Goal: Task Accomplishment & Management: Manage account settings

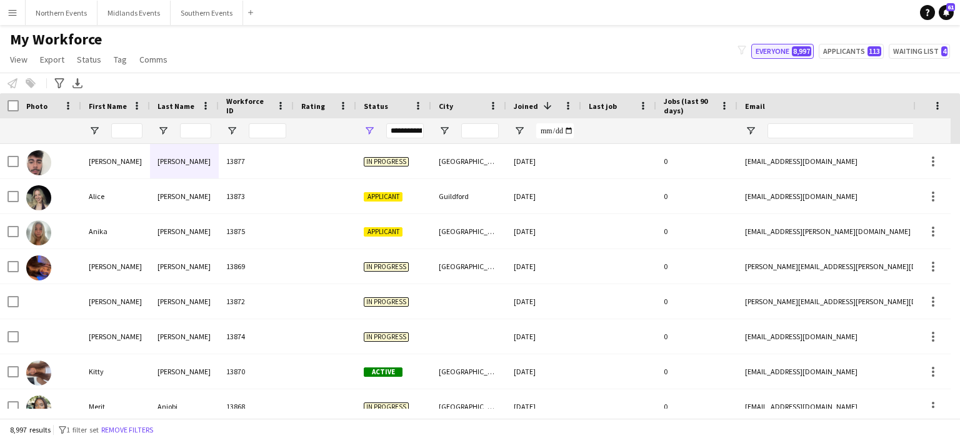
click at [792, 52] on button "Everyone 8,997" at bounding box center [783, 51] width 63 height 15
click at [781, 54] on button "Everyone 8,997" at bounding box center [783, 51] width 63 height 15
click at [640, 109] on span at bounding box center [643, 105] width 11 height 11
click at [643, 108] on span at bounding box center [643, 105] width 11 height 11
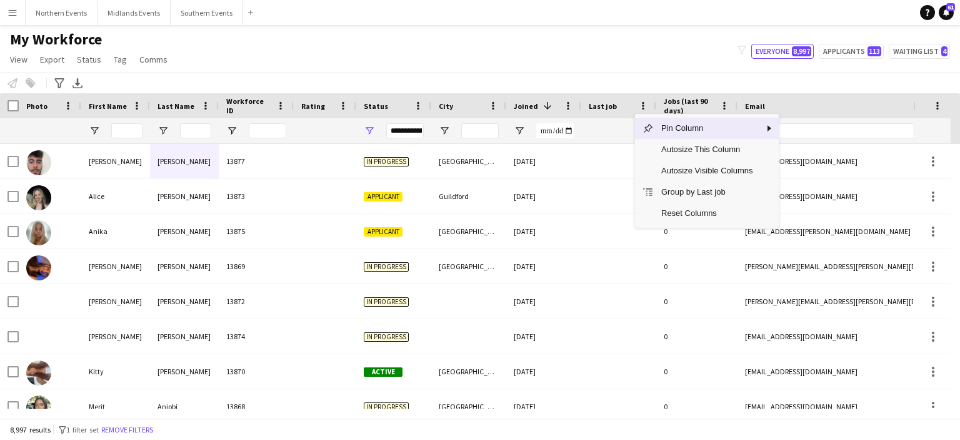
click at [628, 104] on div "Last job" at bounding box center [611, 105] width 45 height 19
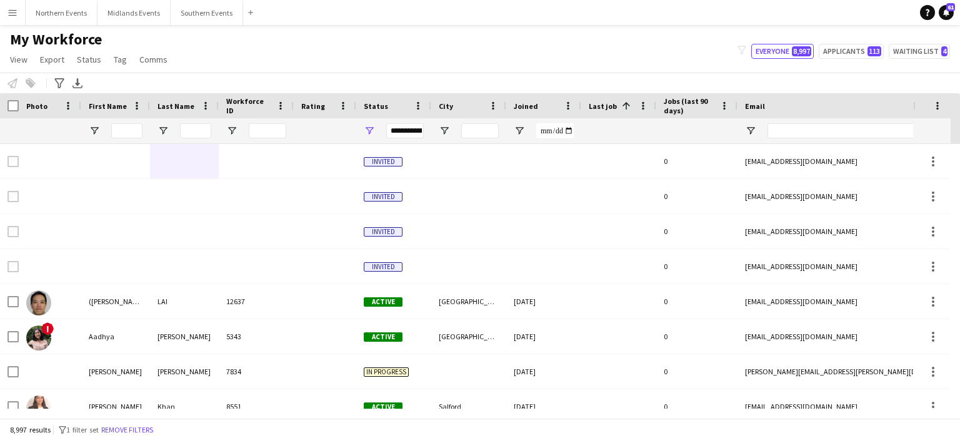
click at [604, 103] on span "Last job" at bounding box center [603, 105] width 28 height 9
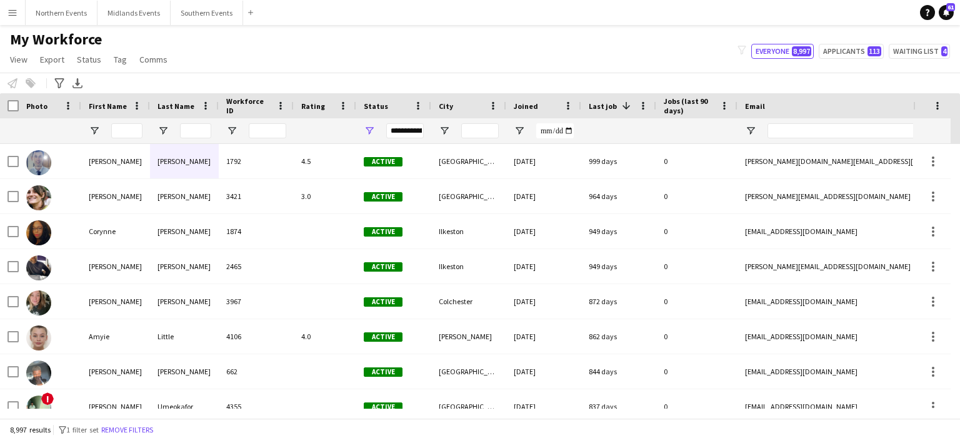
click at [604, 103] on span "Last job" at bounding box center [603, 105] width 28 height 9
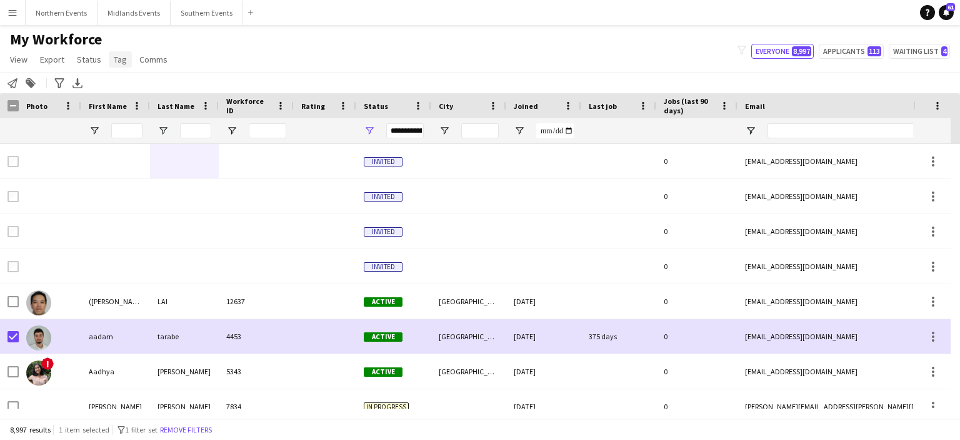
click at [124, 59] on span "Tag" at bounding box center [120, 59] width 13 height 11
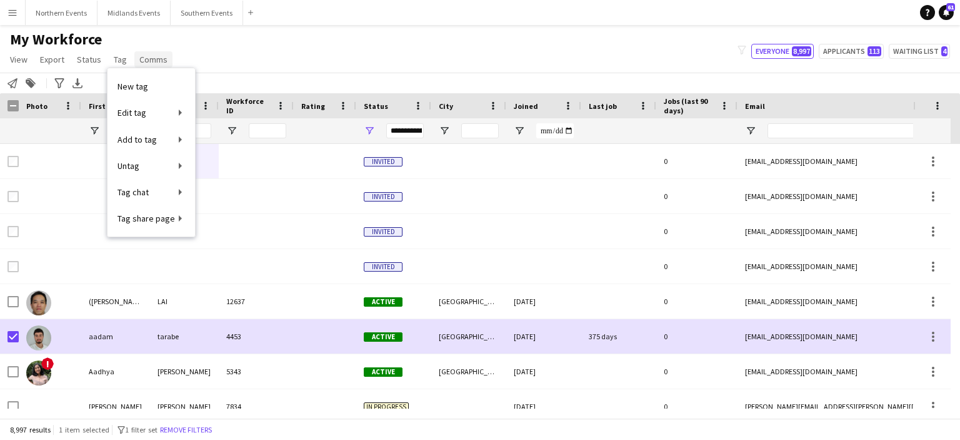
click at [143, 55] on span "Comms" at bounding box center [153, 59] width 28 height 11
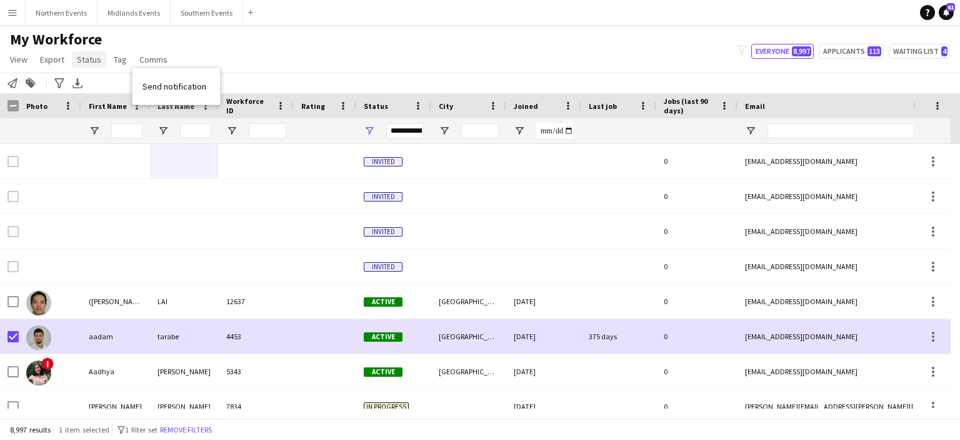
click at [88, 58] on span "Status" at bounding box center [89, 59] width 24 height 11
click at [94, 83] on span "Edit" at bounding box center [89, 86] width 14 height 11
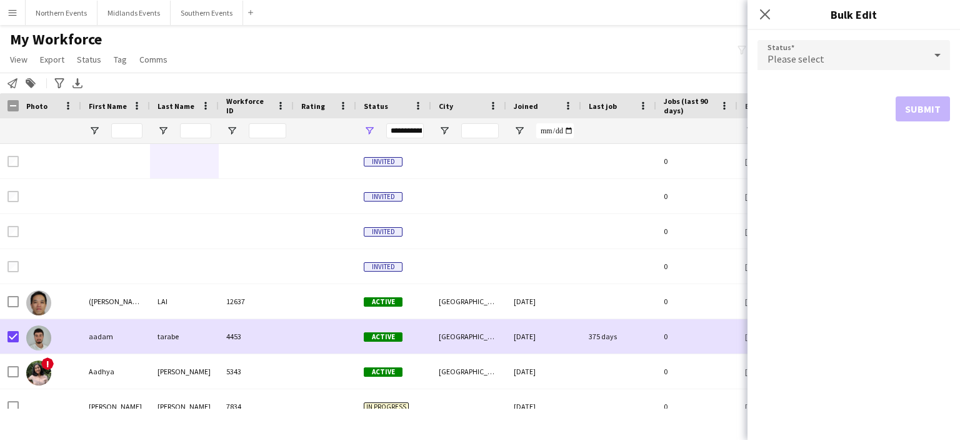
click at [800, 64] on span "Please select" at bounding box center [796, 59] width 57 height 13
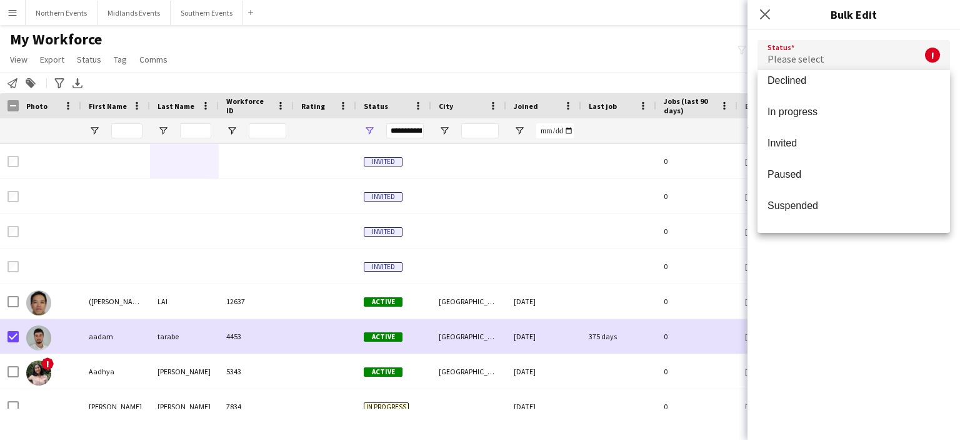
scroll to position [113, 0]
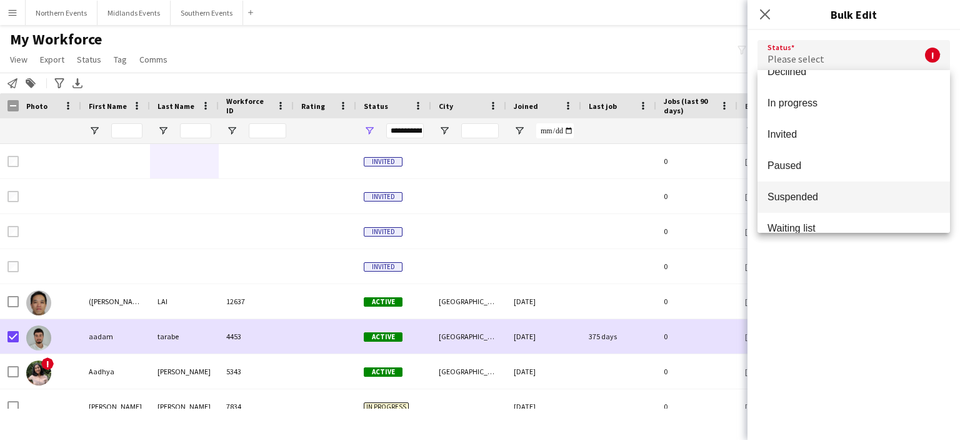
click at [868, 202] on span "Suspended" at bounding box center [854, 197] width 173 height 12
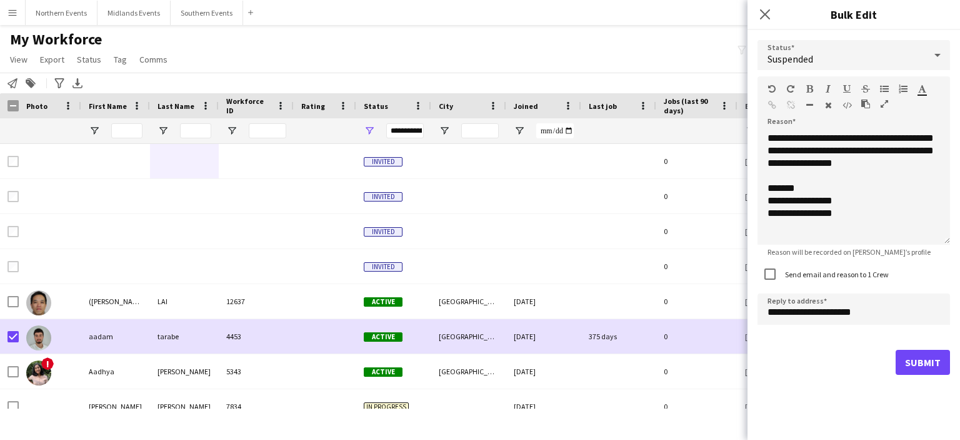
click at [399, 131] on div "**********" at bounding box center [405, 130] width 38 height 15
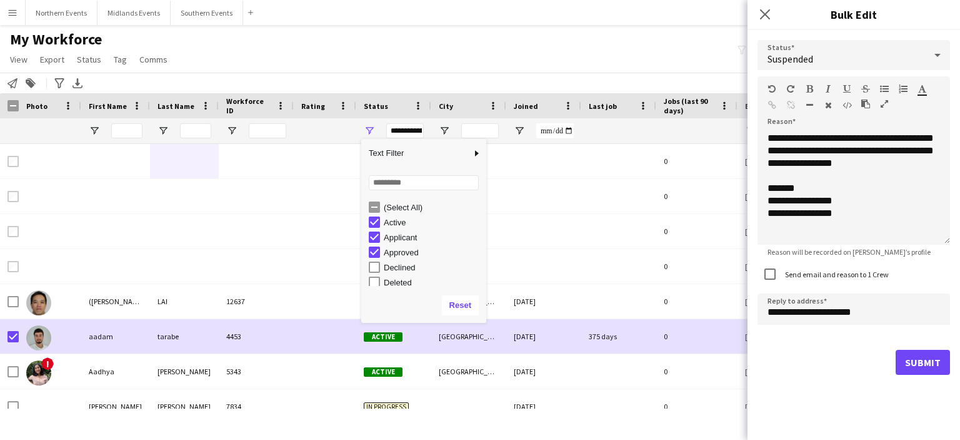
click at [368, 204] on div "(Select All)" at bounding box center [423, 206] width 125 height 15
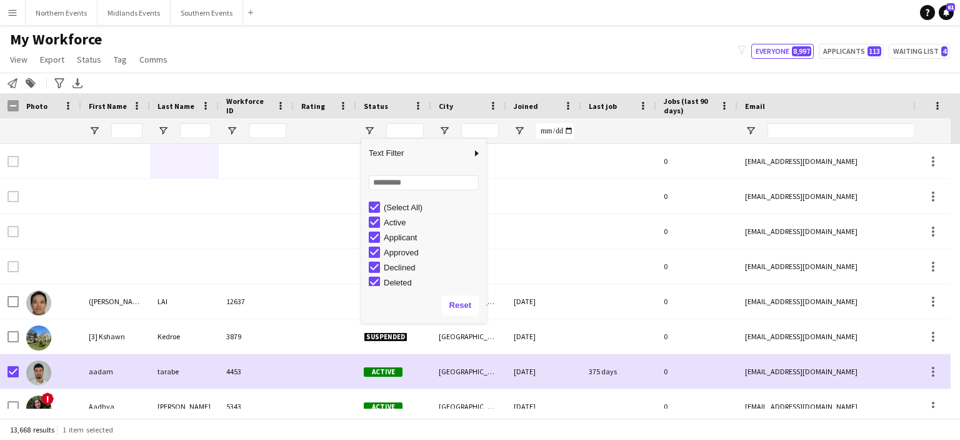
drag, startPoint x: 483, startPoint y: 229, endPoint x: 483, endPoint y: 237, distance: 8.1
click at [483, 237] on div "Column Filter" at bounding box center [484, 231] width 3 height 178
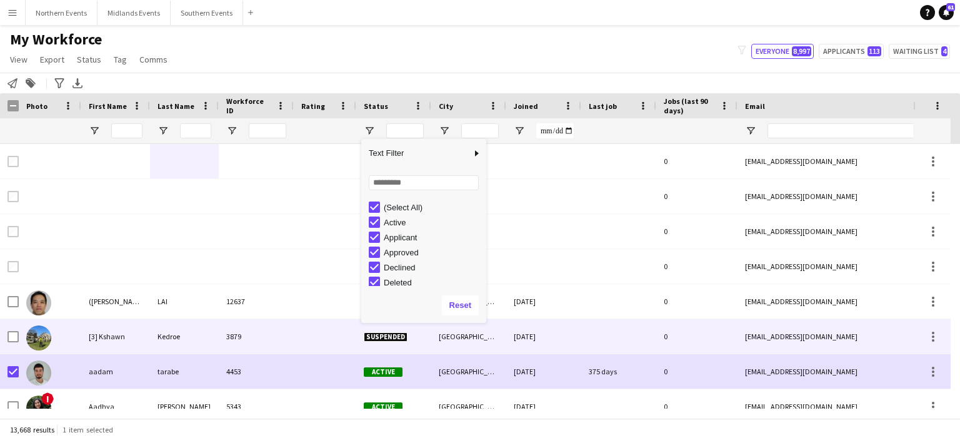
click at [113, 336] on div "[3] Kshawn" at bounding box center [115, 336] width 69 height 34
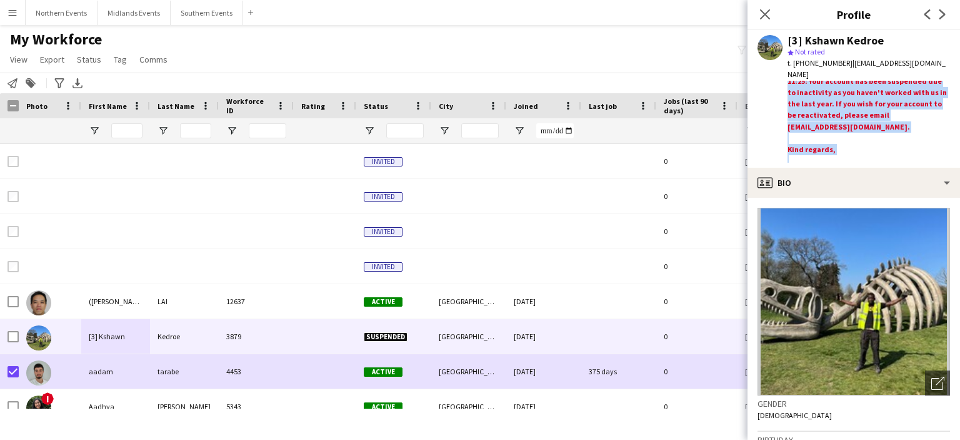
scroll to position [20, 0]
drag, startPoint x: 788, startPoint y: 73, endPoint x: 855, endPoint y: 158, distance: 108.2
click at [855, 158] on div "Suspended by RunThrough Events on [DATE] 11:25: Your account has been suspended…" at bounding box center [869, 122] width 163 height 82
copy div "Suspended by RunThrough Events on [DATE] 11:25: Your account has been suspended…"
click at [491, 110] on span at bounding box center [493, 105] width 11 height 11
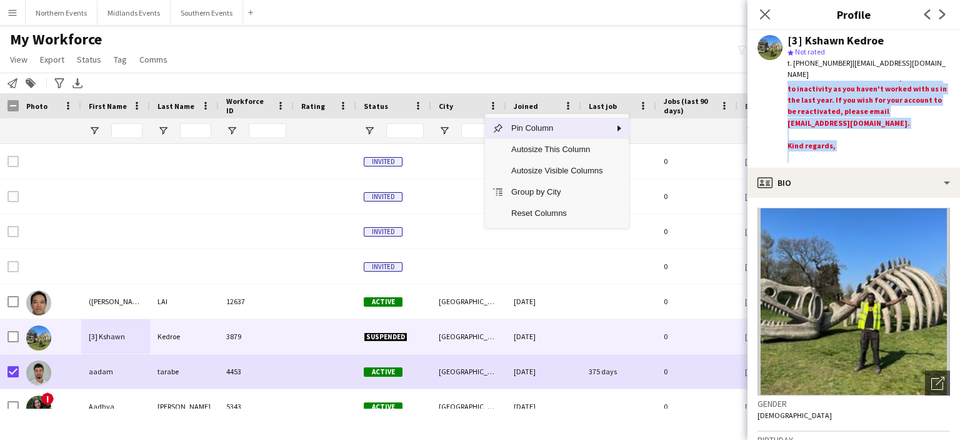
click at [477, 109] on div "City" at bounding box center [461, 105] width 45 height 19
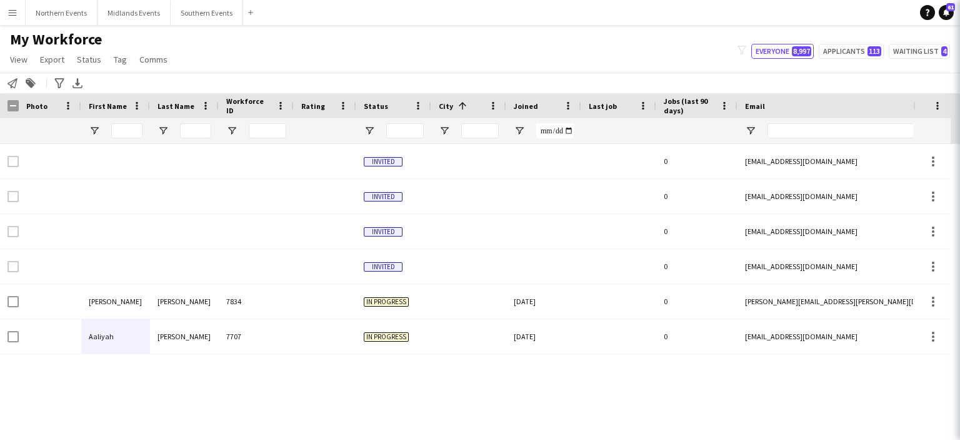
click at [613, 107] on span "Last job" at bounding box center [603, 105] width 28 height 9
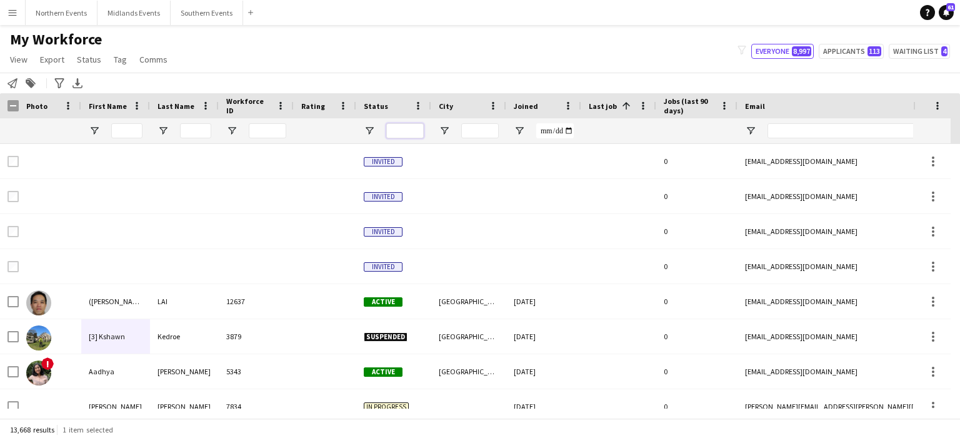
click at [405, 131] on input "Status Filter Input" at bounding box center [405, 130] width 38 height 15
click at [13, 8] on app-icon "Menu" at bounding box center [13, 13] width 10 height 10
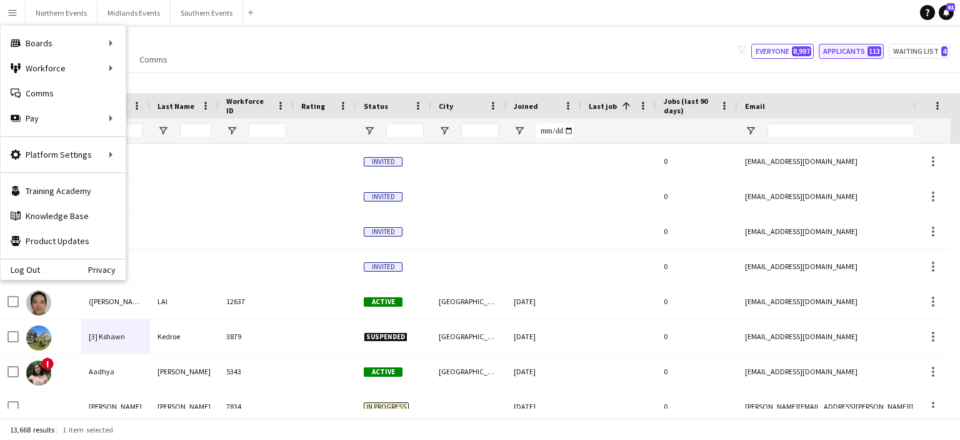
click at [853, 54] on button "Applicants 113" at bounding box center [851, 51] width 65 height 15
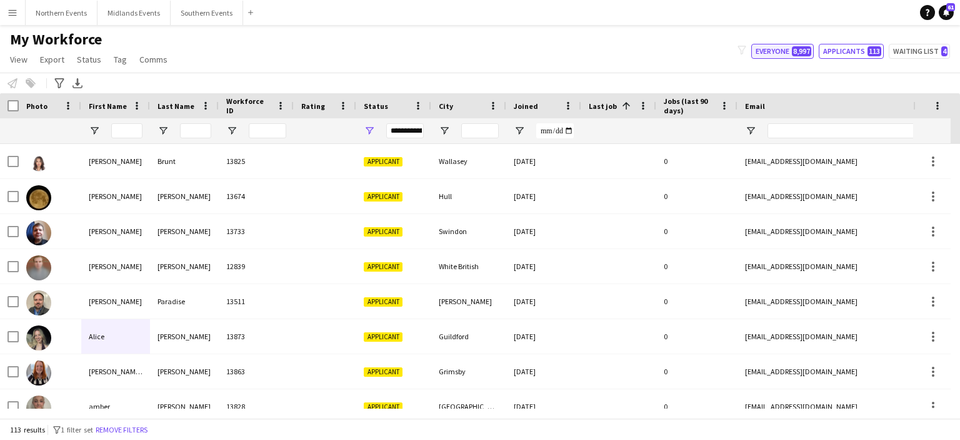
click at [790, 55] on button "Everyone 8,997" at bounding box center [783, 51] width 63 height 15
type input "**********"
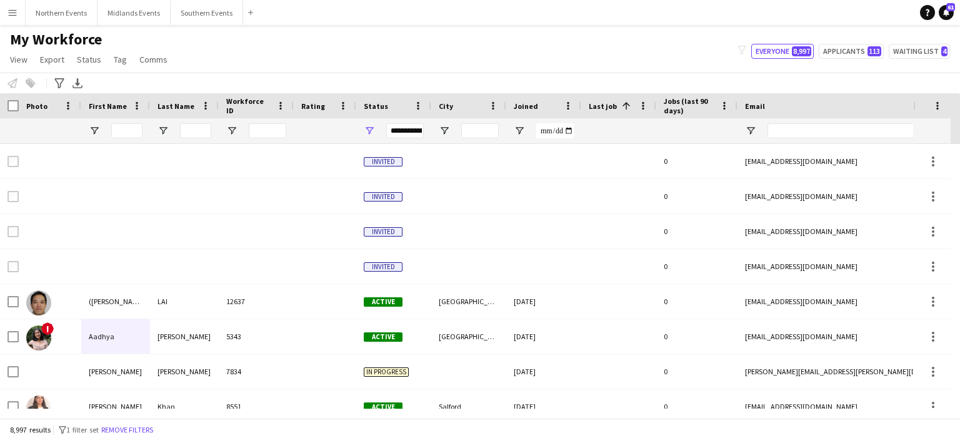
click at [620, 129] on div at bounding box center [619, 130] width 60 height 25
click at [606, 109] on span "Last job" at bounding box center [603, 105] width 28 height 9
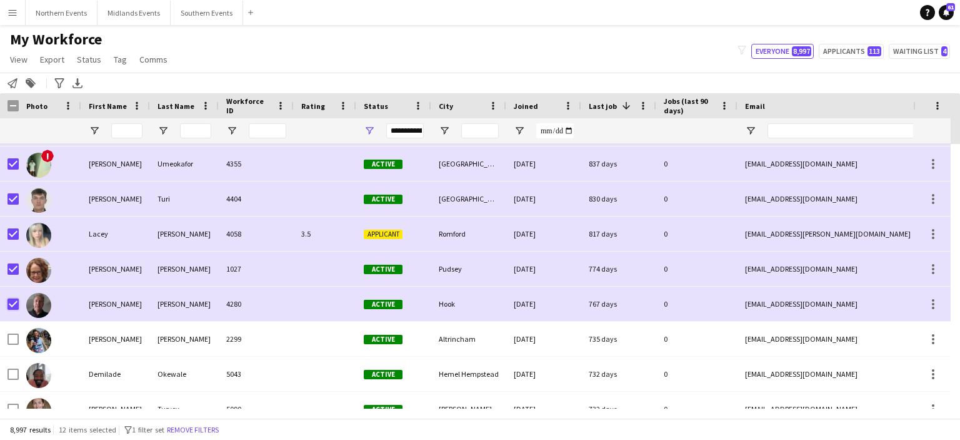
scroll to position [0, 0]
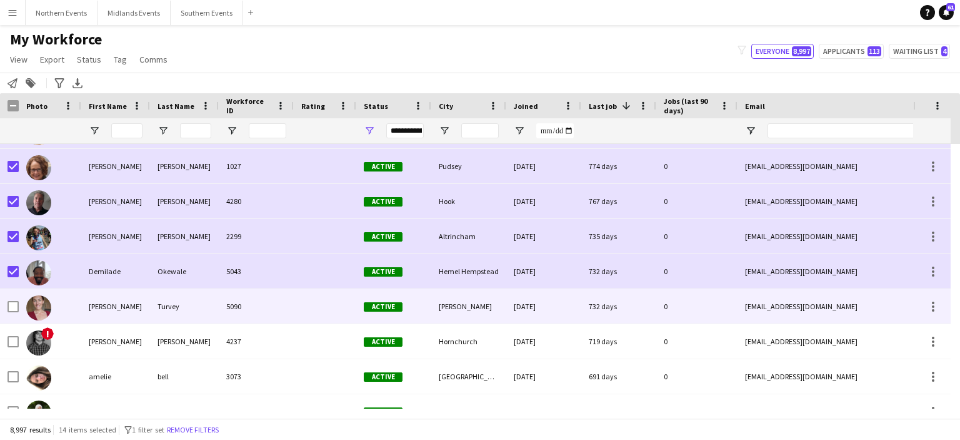
click at [9, 299] on div at bounding box center [13, 306] width 11 height 35
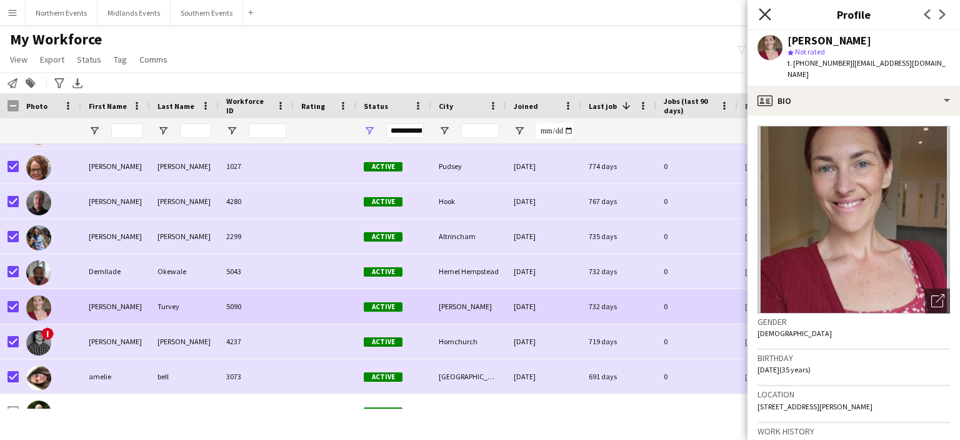
click at [768, 16] on icon at bounding box center [765, 14] width 12 height 12
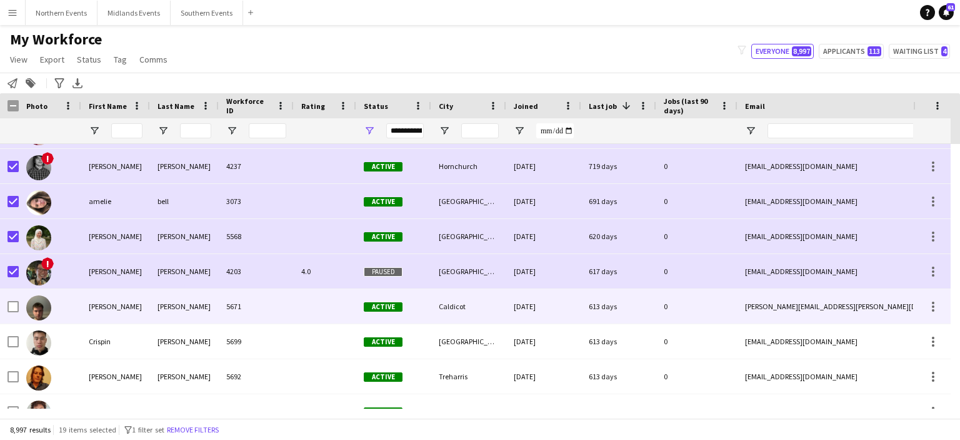
click at [16, 312] on div at bounding box center [13, 306] width 11 height 35
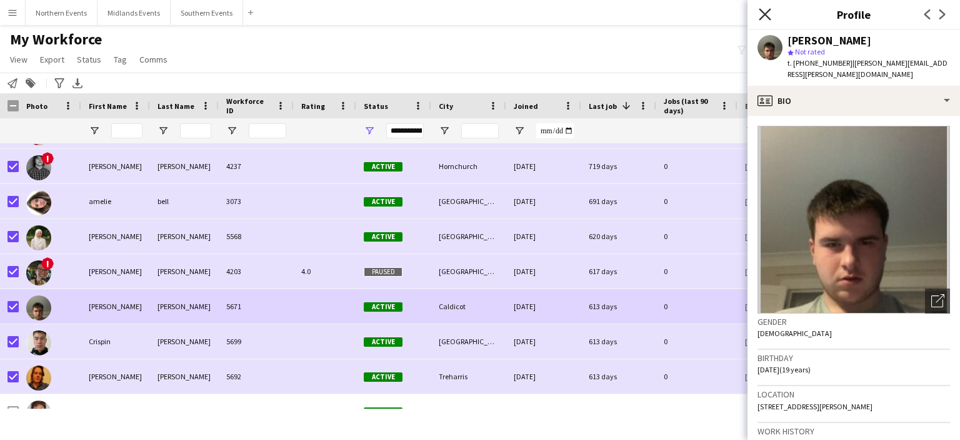
click at [763, 12] on icon at bounding box center [765, 14] width 12 height 12
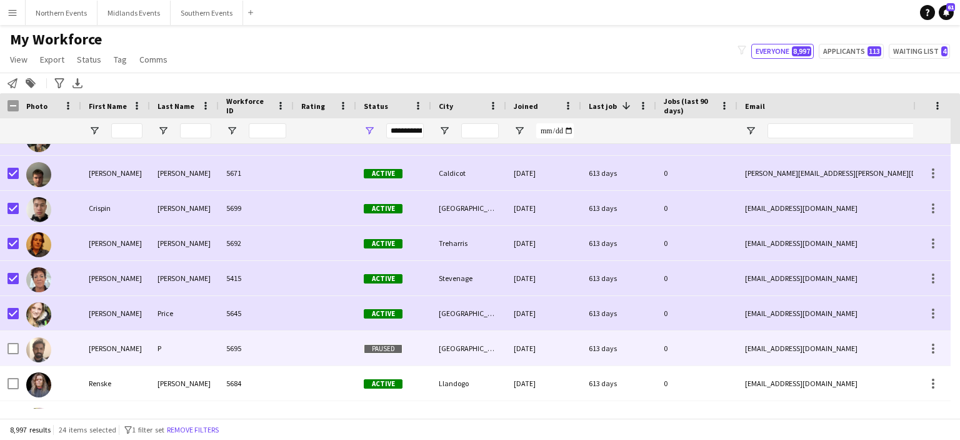
click at [9, 340] on div at bounding box center [13, 348] width 11 height 35
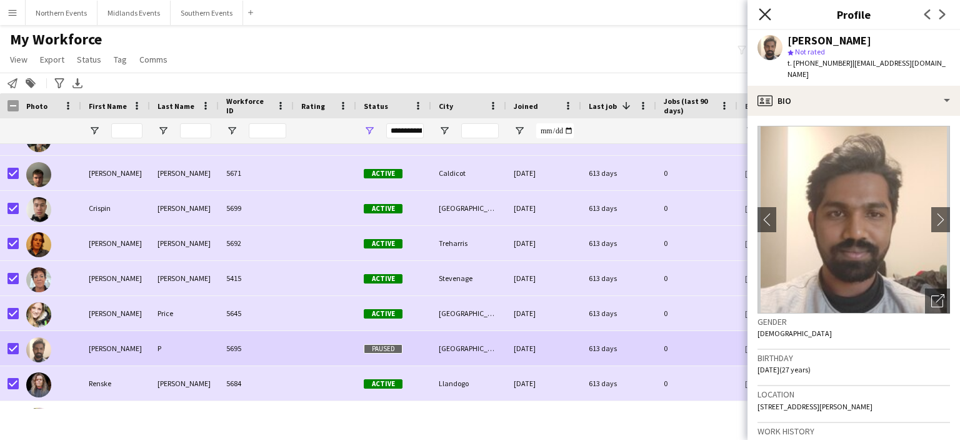
click at [763, 14] on icon "Close pop-in" at bounding box center [765, 14] width 12 height 12
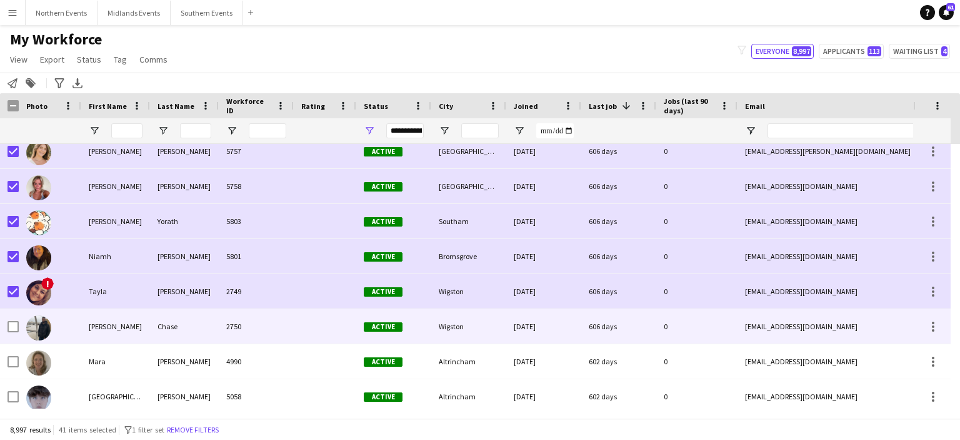
click at [12, 334] on div at bounding box center [13, 326] width 11 height 35
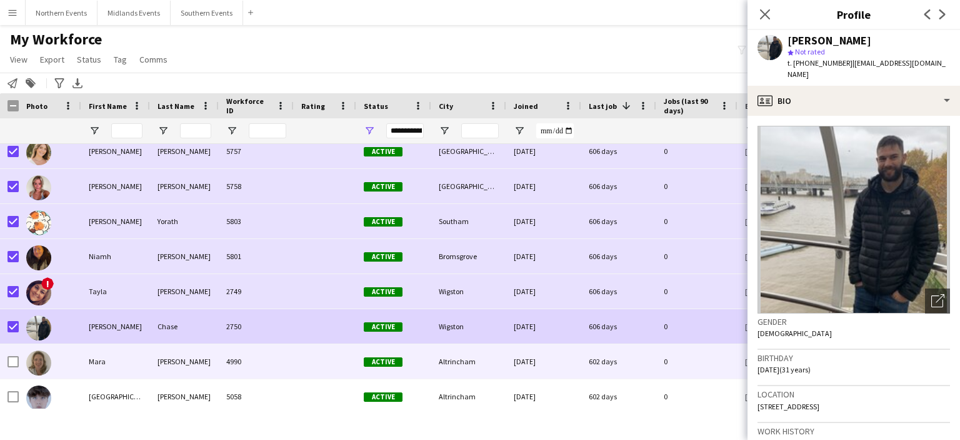
click at [13, 369] on div at bounding box center [13, 361] width 11 height 35
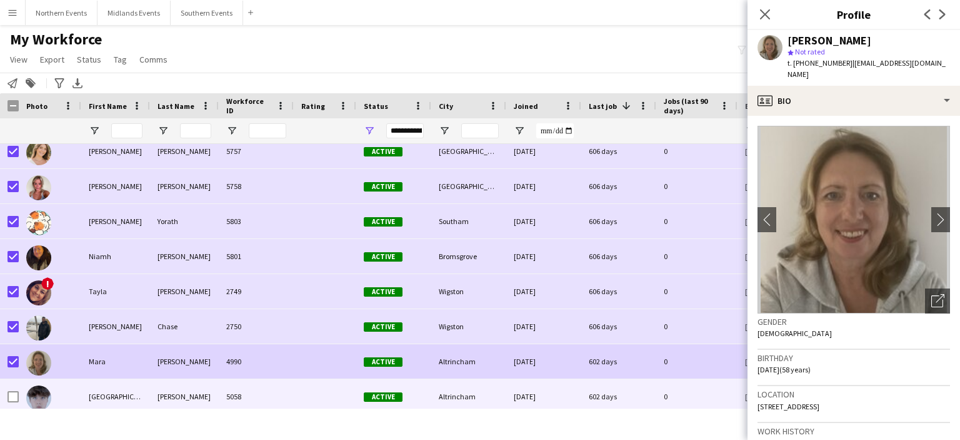
click at [13, 390] on div at bounding box center [13, 396] width 11 height 35
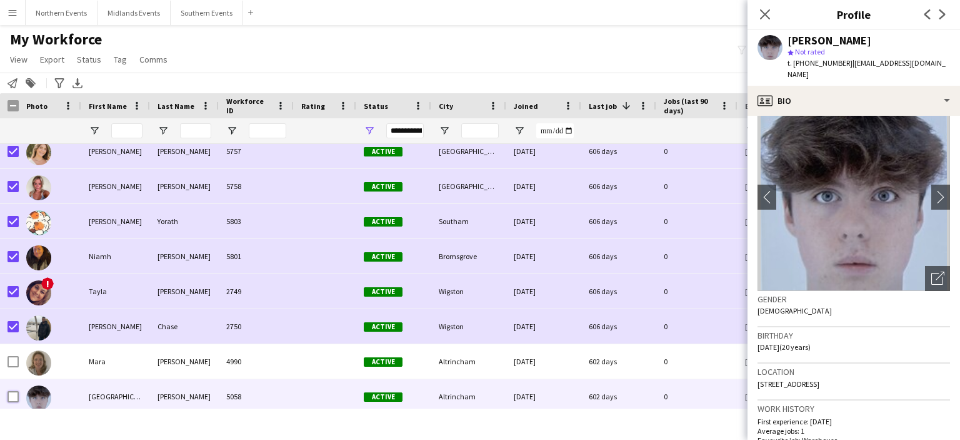
scroll to position [25, 0]
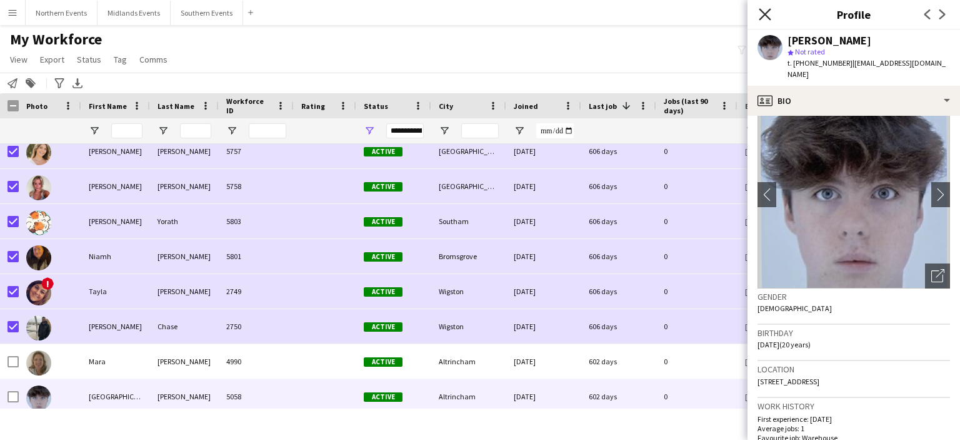
click at [765, 19] on icon "Close pop-in" at bounding box center [765, 14] width 12 height 12
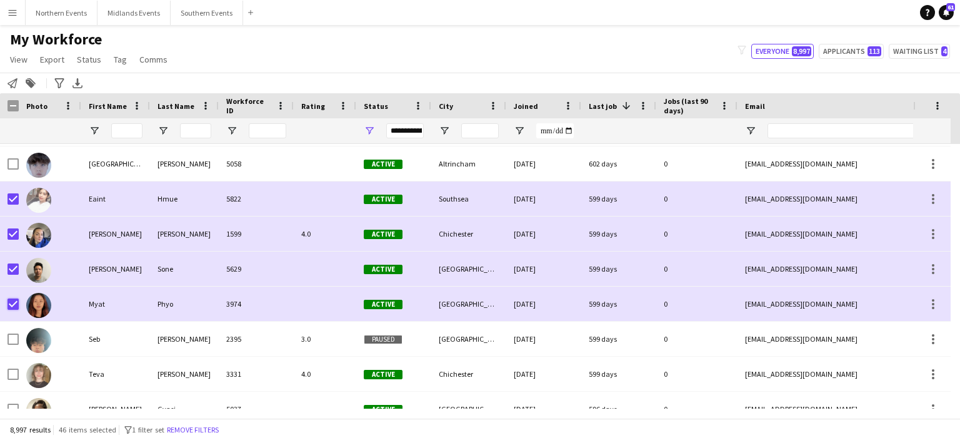
scroll to position [1546, 0]
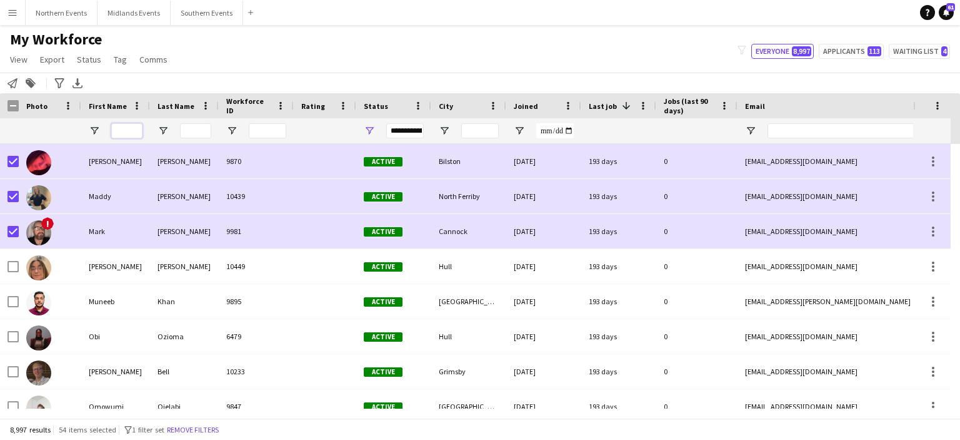
click at [136, 133] on input "First Name Filter Input" at bounding box center [126, 130] width 31 height 15
type input "*"
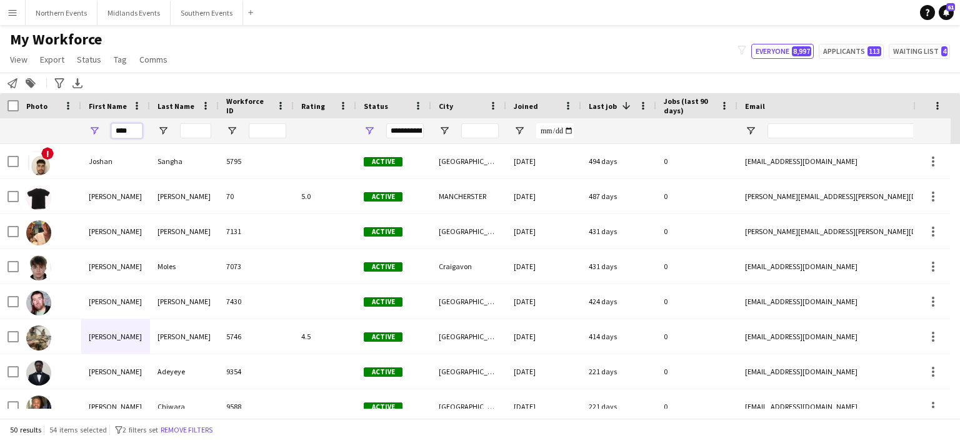
click at [134, 132] on input "****" at bounding box center [126, 130] width 31 height 15
type input "*"
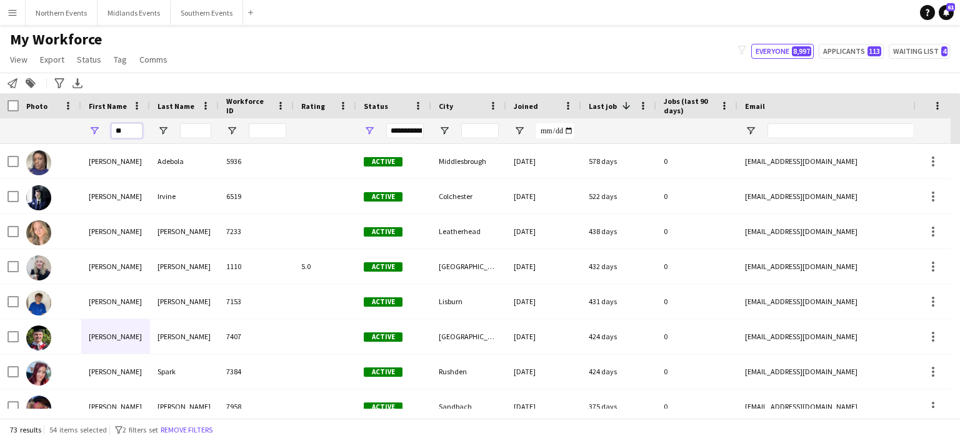
type input "*"
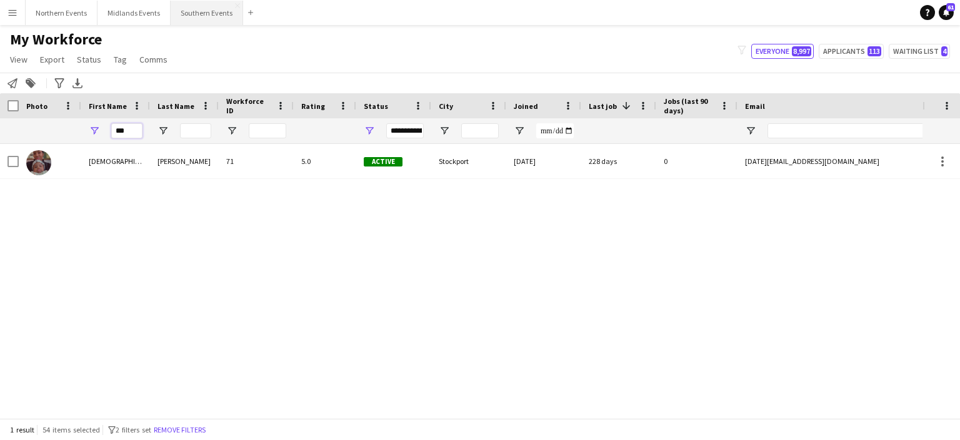
type input "***"
